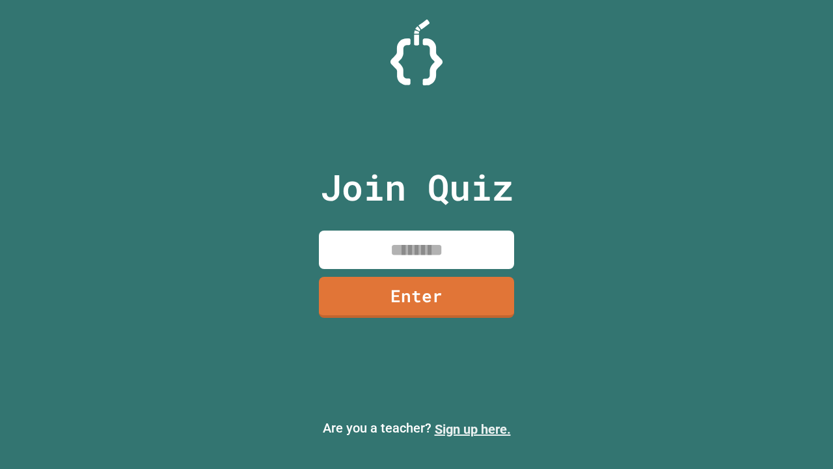
click at [473, 429] on link "Sign up here." at bounding box center [473, 429] width 76 height 16
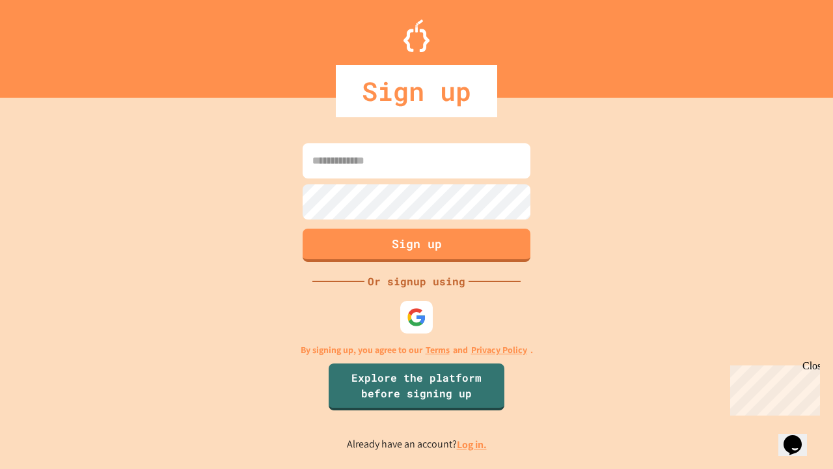
click at [473, 444] on link "Log in." at bounding box center [472, 444] width 30 height 14
